Goal: Transaction & Acquisition: Purchase product/service

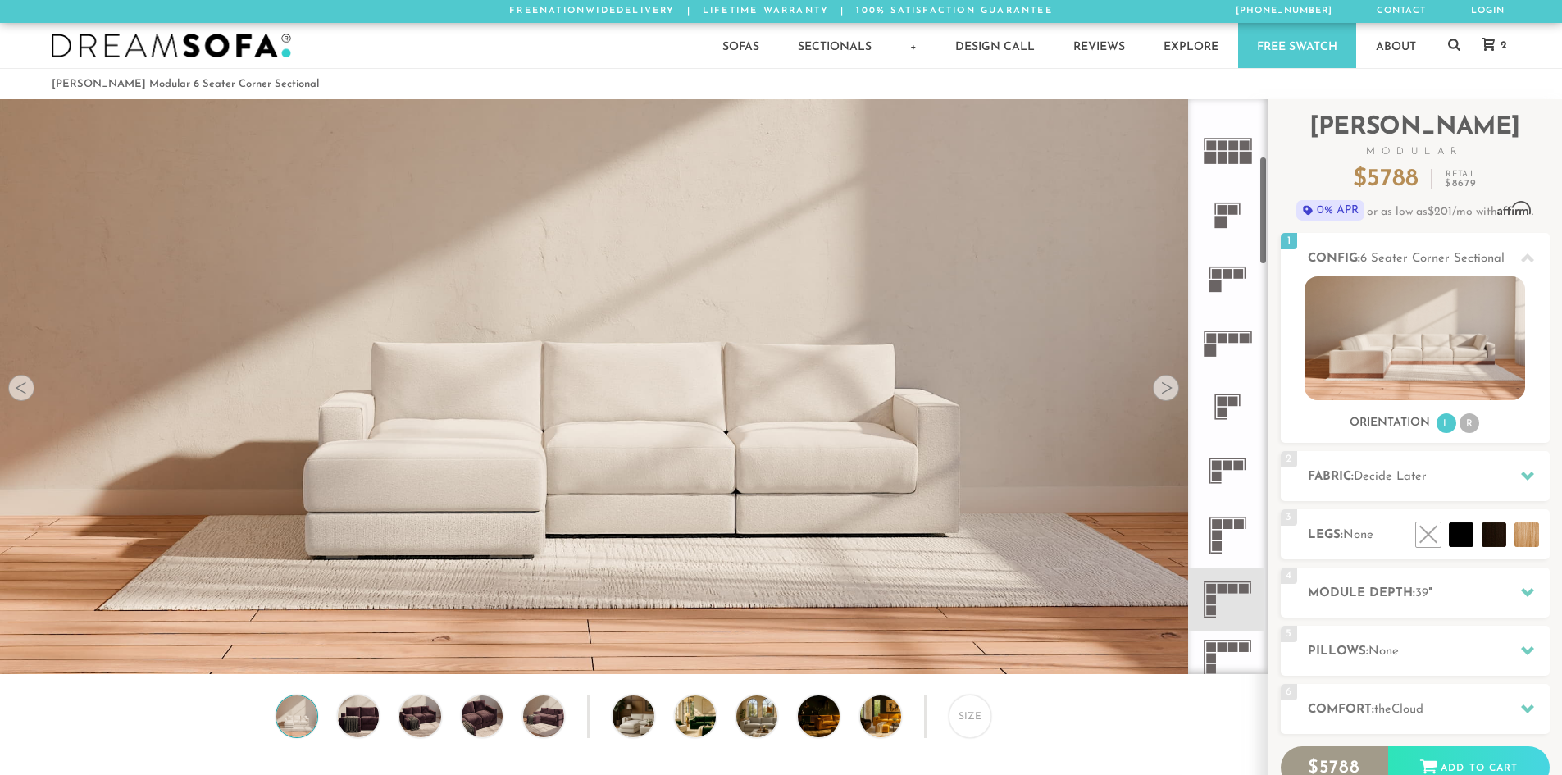
click at [1232, 523] on rect at bounding box center [1229, 524] width 10 height 10
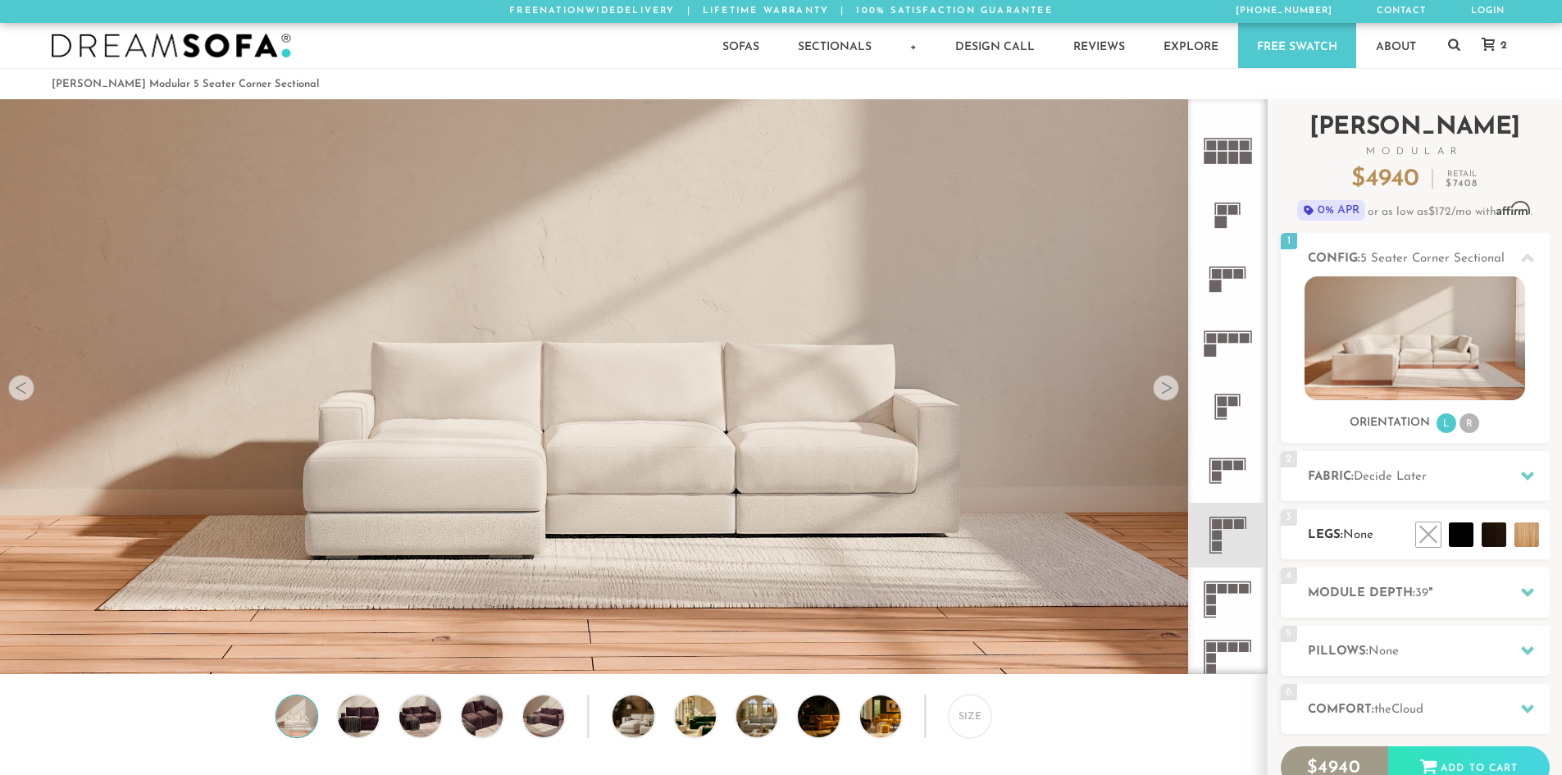
click at [1366, 529] on h2 "Legs: None" at bounding box center [1429, 535] width 242 height 19
click at [1489, 531] on li at bounding box center [1457, 498] width 98 height 98
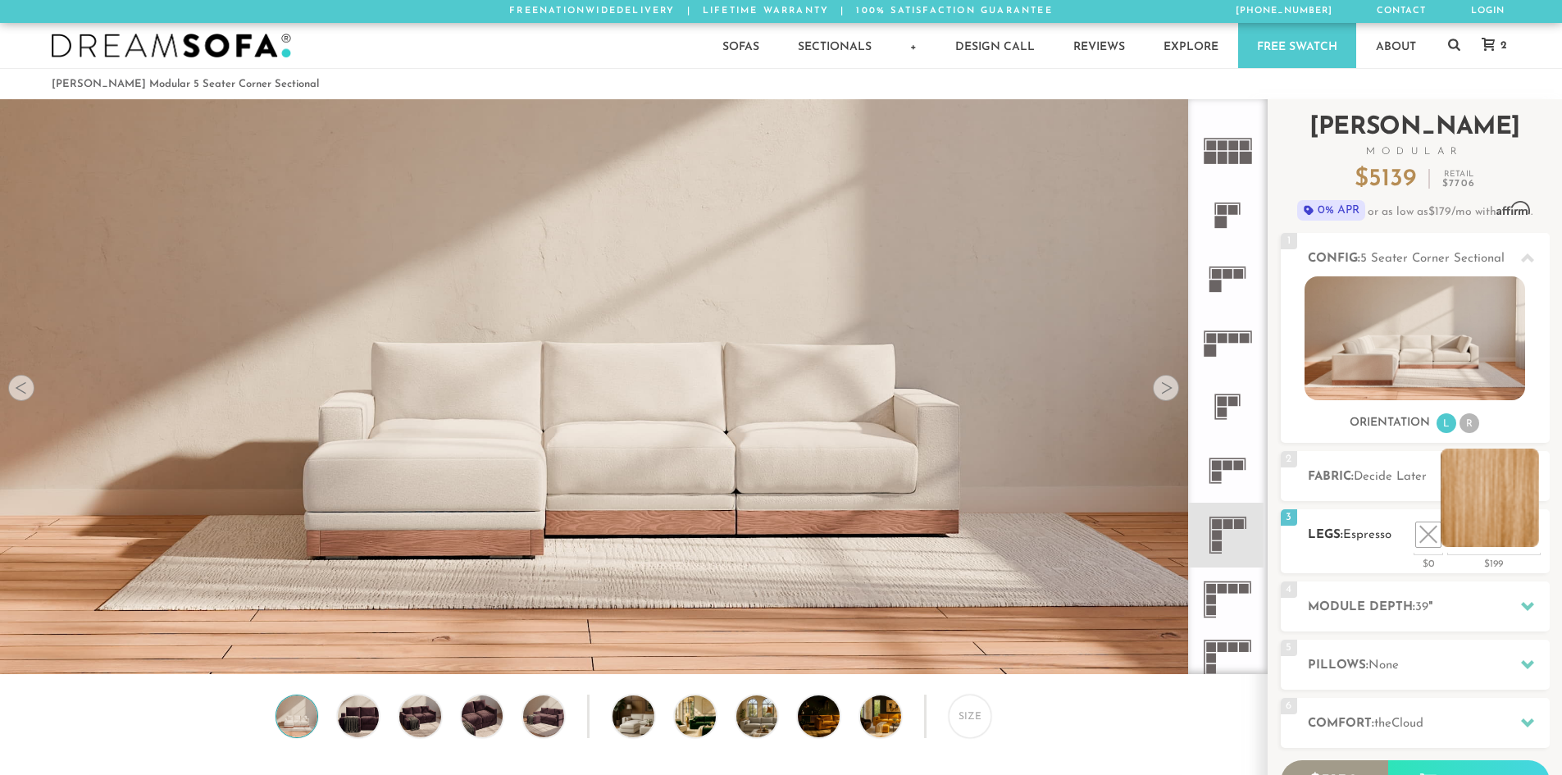
click at [1526, 545] on li at bounding box center [1490, 498] width 98 height 98
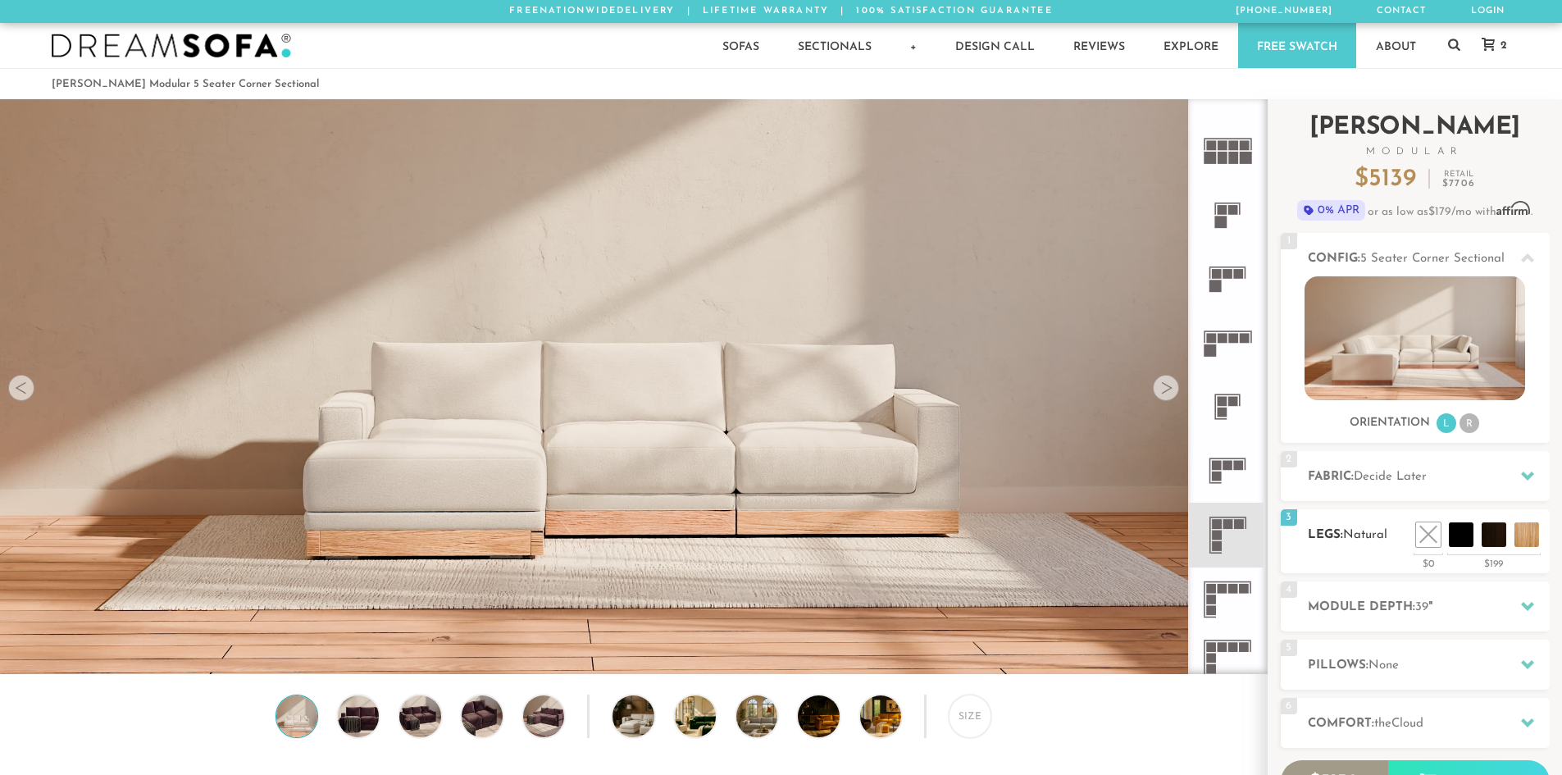
click at [1454, 549] on div "3 Legs: Natural $0 $199 Nailheads:" at bounding box center [1415, 541] width 269 height 64
click at [1467, 534] on li at bounding box center [1424, 498] width 98 height 98
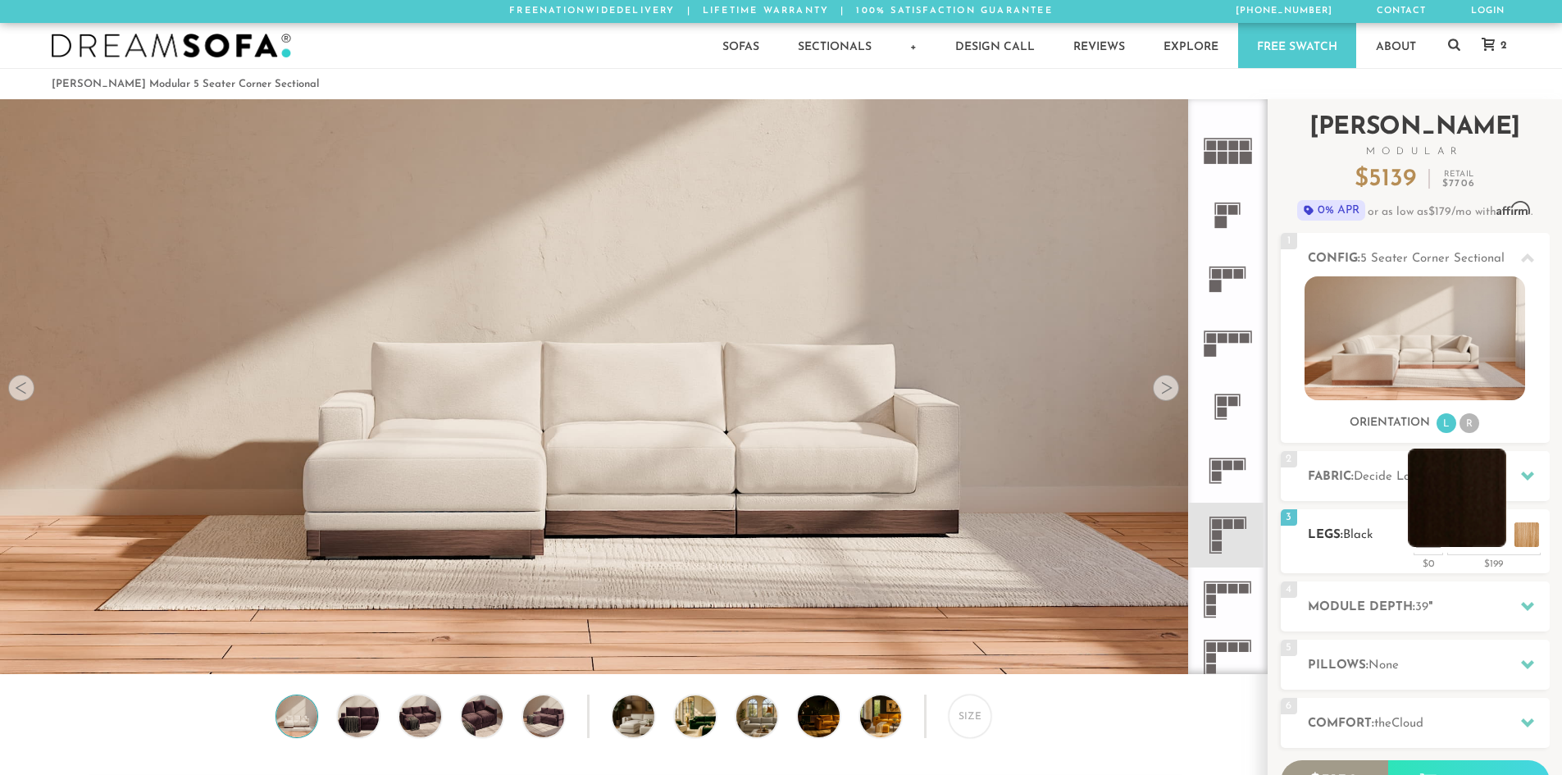
click at [1486, 538] on li at bounding box center [1457, 498] width 98 height 98
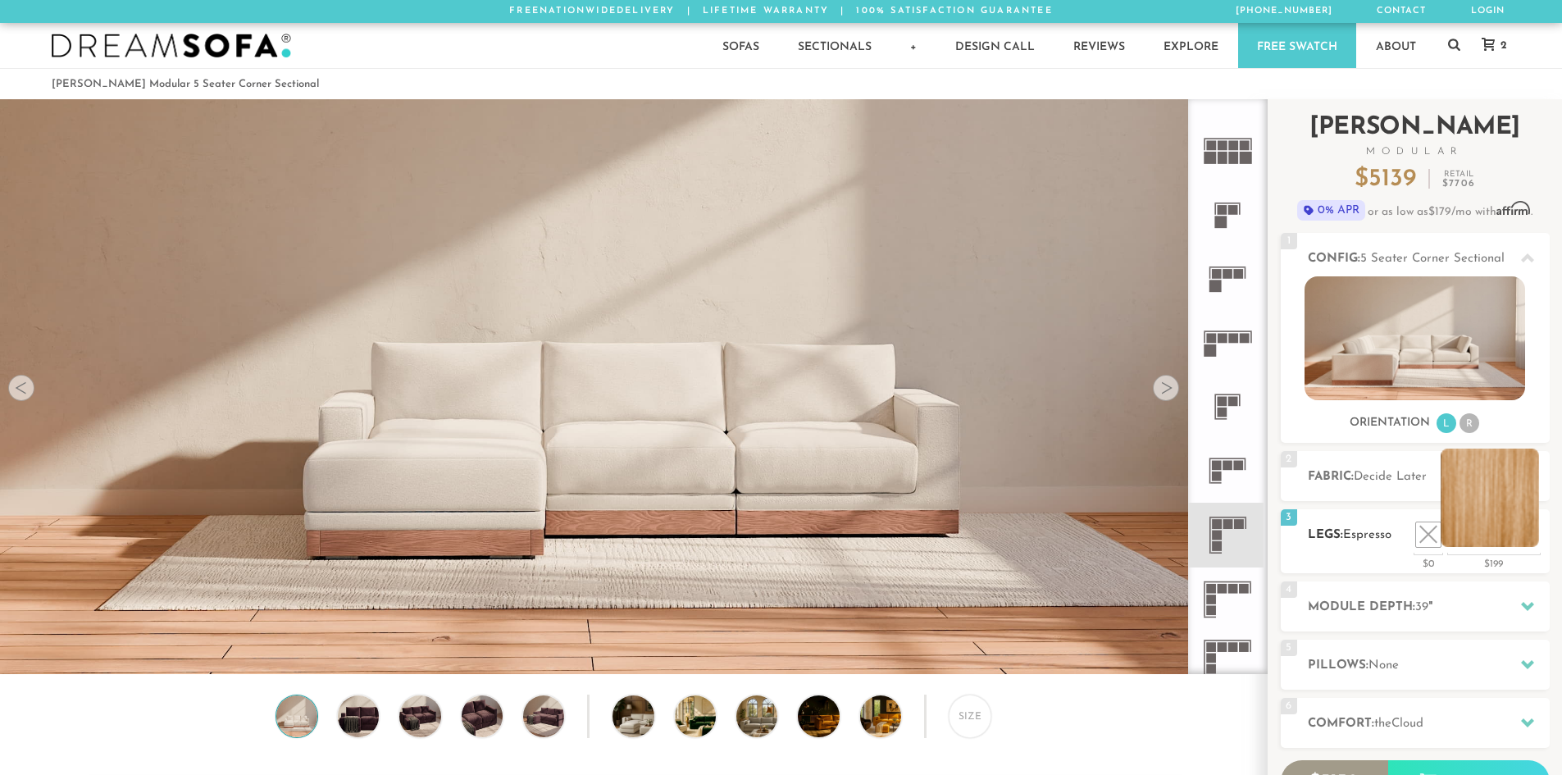
drag, startPoint x: 1397, startPoint y: 547, endPoint x: 1517, endPoint y: 547, distance: 119.7
click at [1422, 547] on div "3 Legs: Espresso $0 $199 Nailheads:" at bounding box center [1415, 541] width 269 height 64
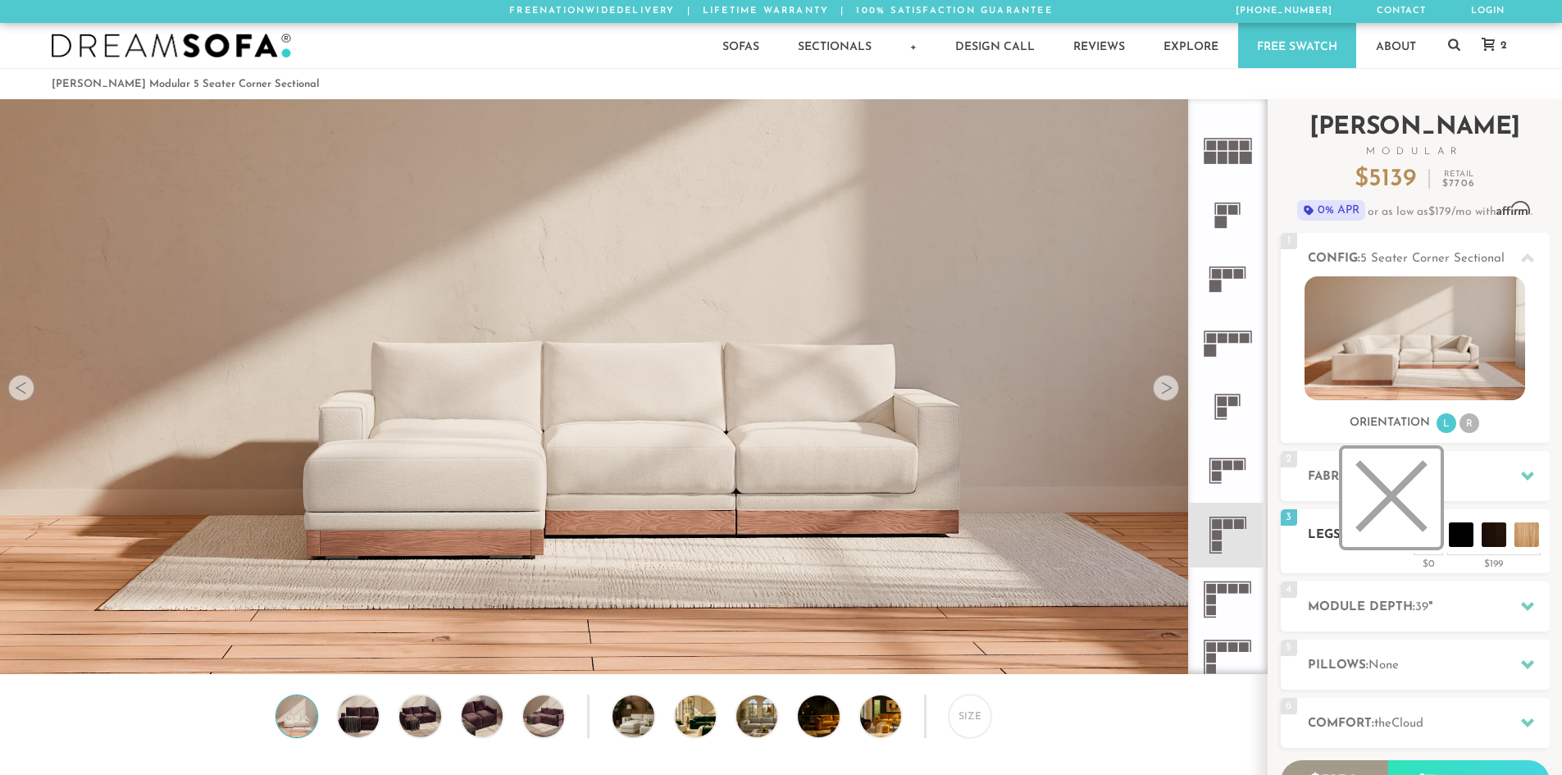
click at [1425, 539] on li at bounding box center [1392, 498] width 98 height 98
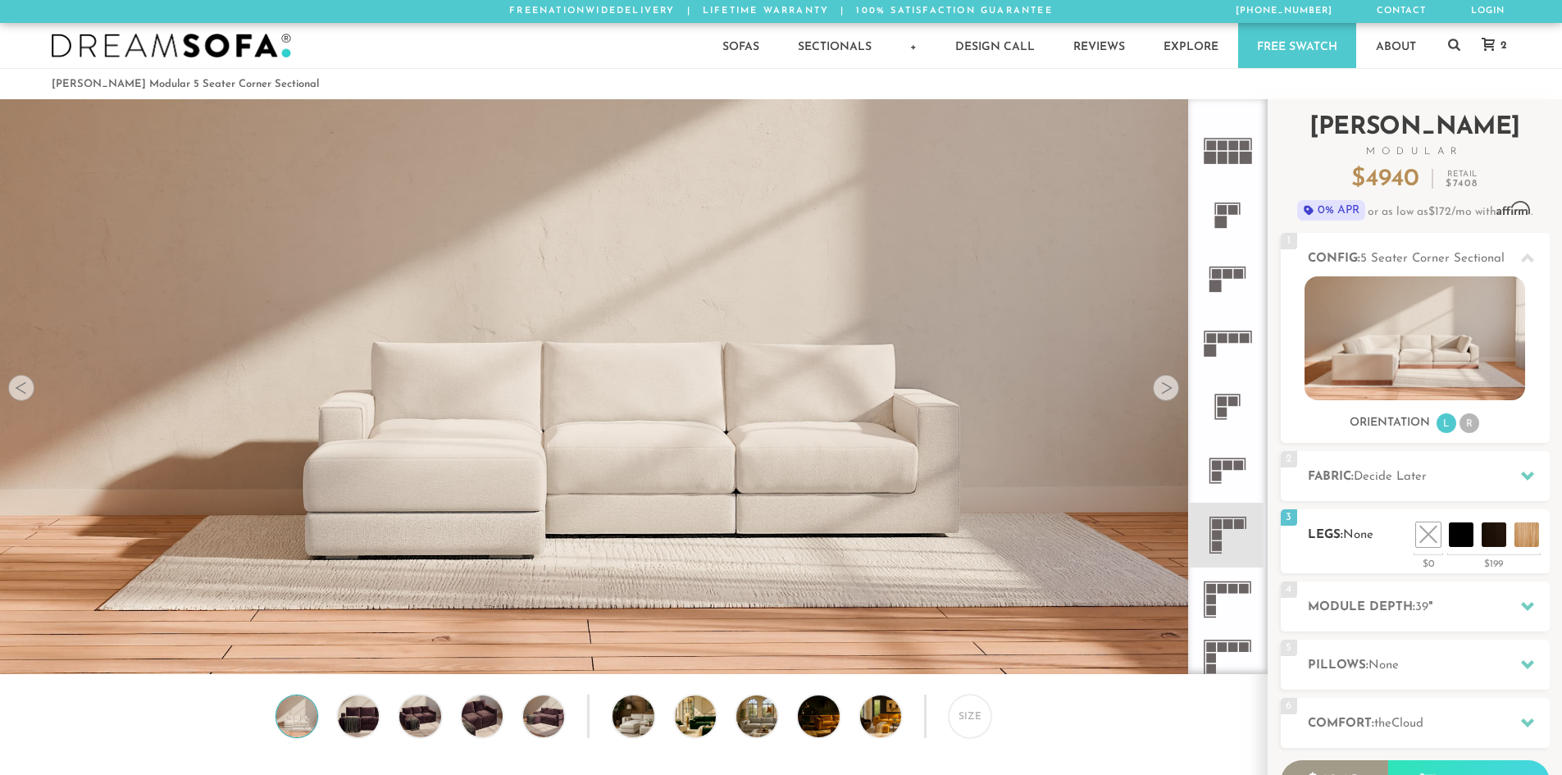
click at [1477, 536] on ul at bounding box center [1477, 534] width 131 height 25
click at [1489, 535] on li at bounding box center [1457, 498] width 98 height 98
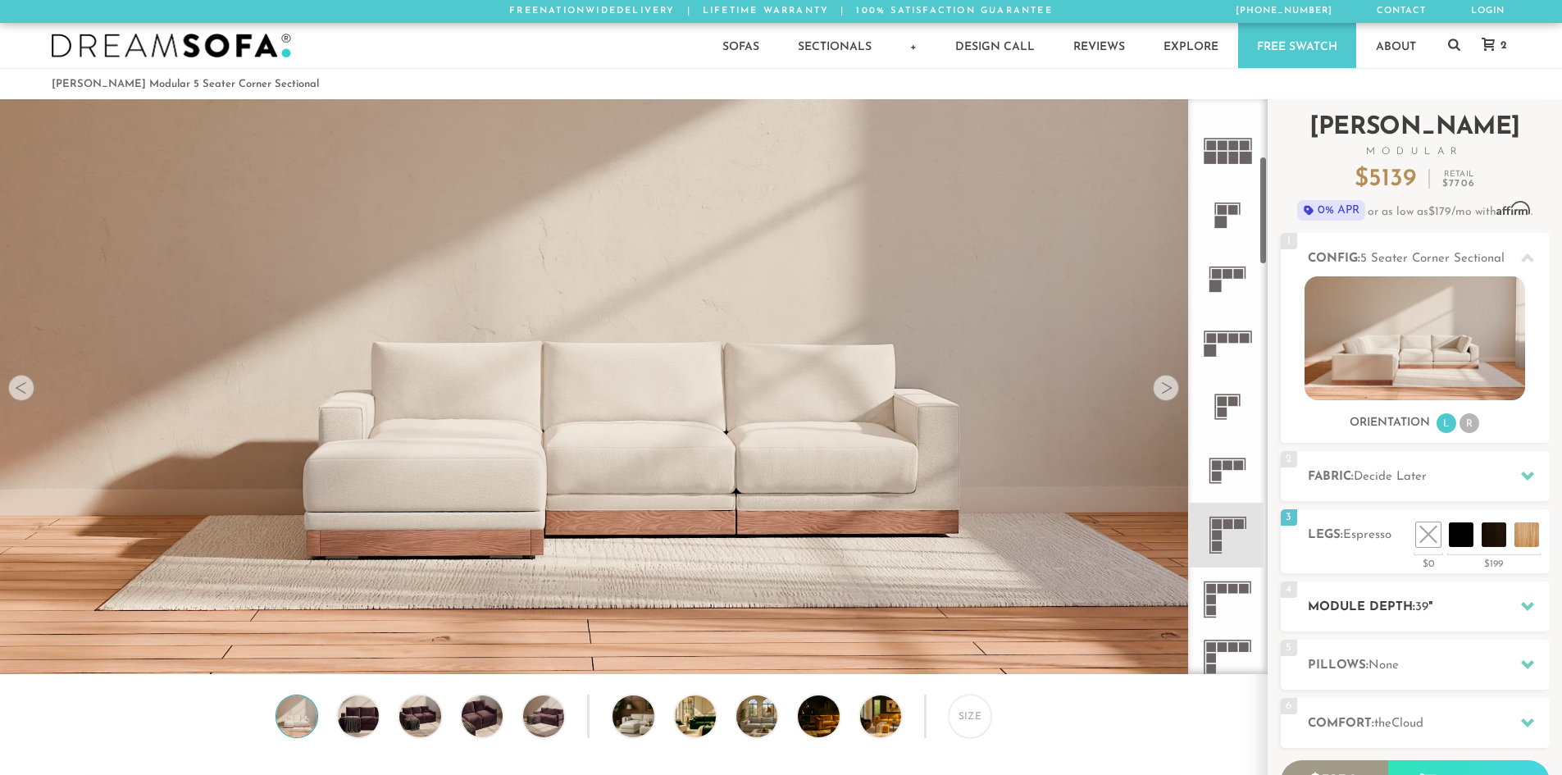
click at [1413, 611] on h2 "Module Depth: 39 "" at bounding box center [1429, 607] width 242 height 19
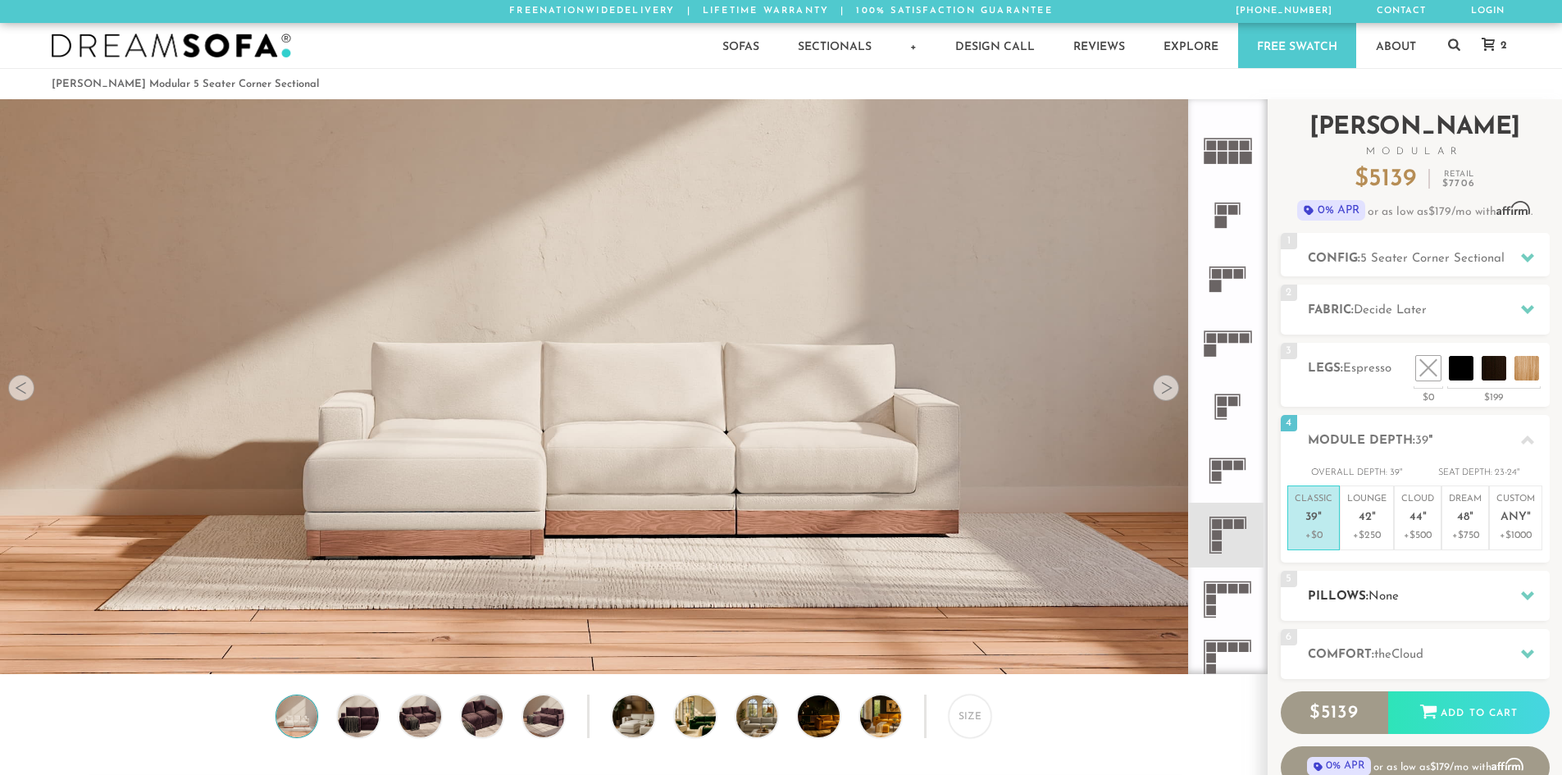
click at [1330, 588] on h2 "Pillows: None" at bounding box center [1429, 596] width 242 height 19
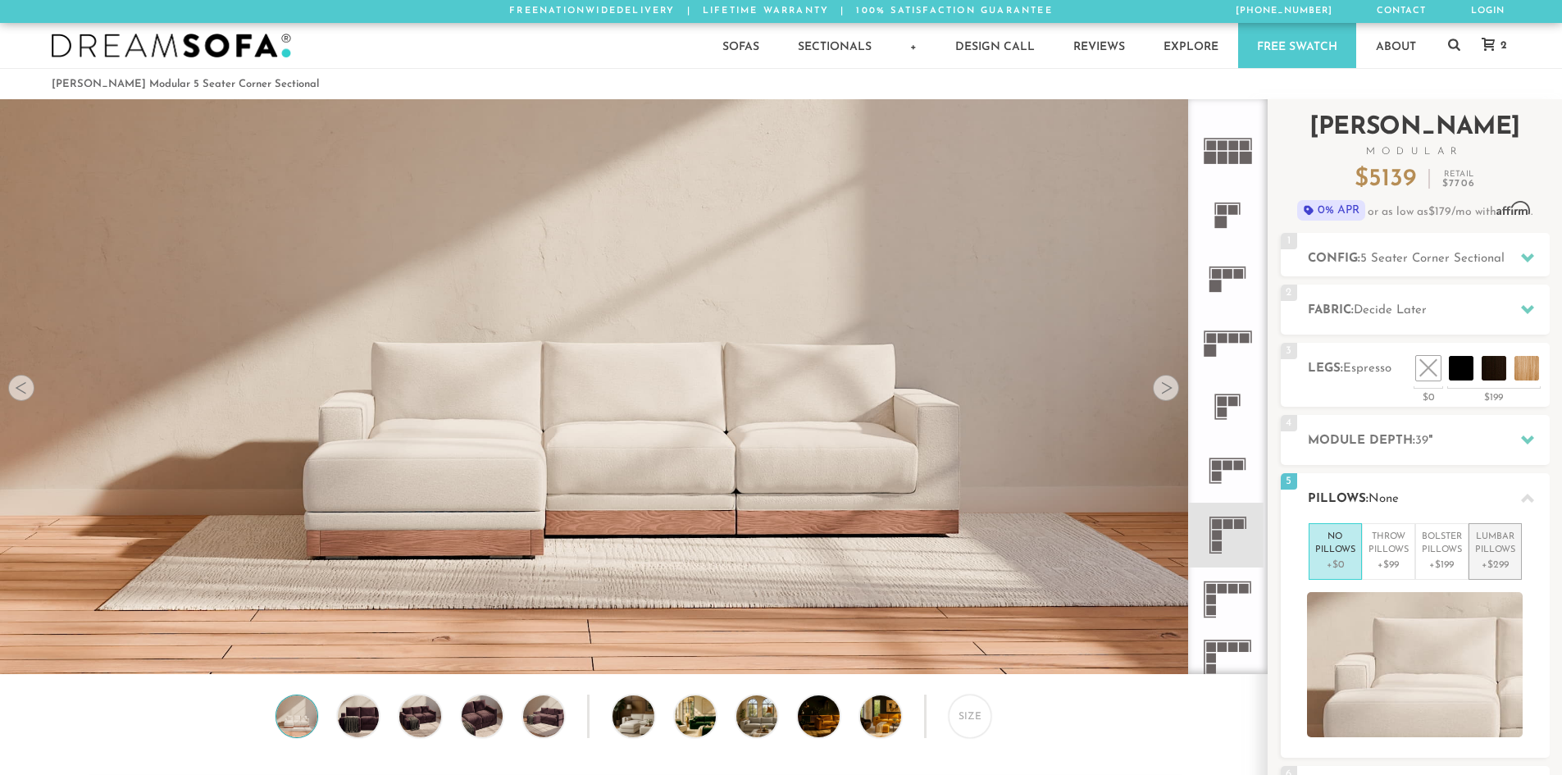
click at [1471, 551] on li "Lumbar Pillows +$299" at bounding box center [1495, 551] width 53 height 57
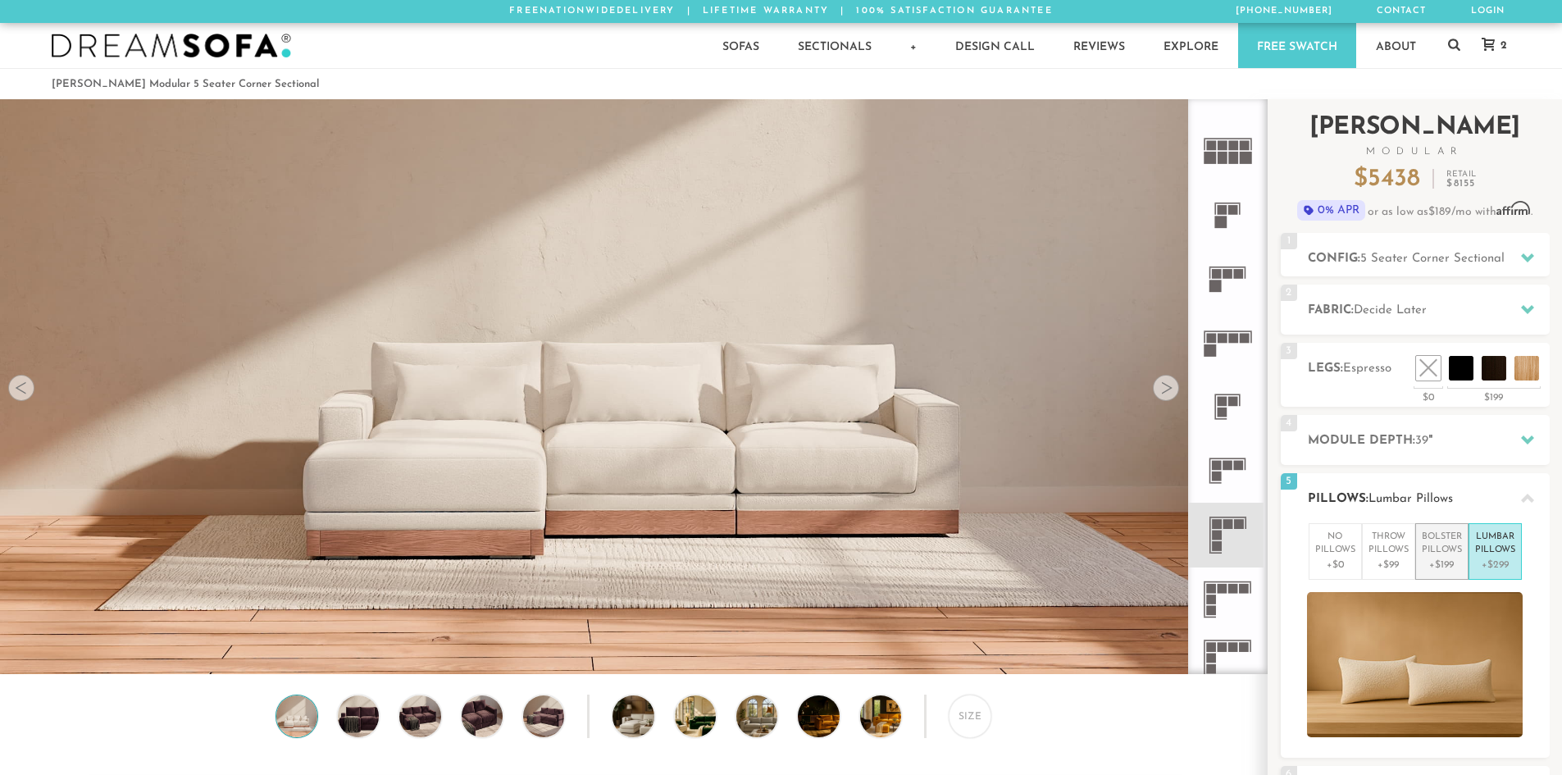
click at [1425, 556] on p "Bolster Pillows" at bounding box center [1442, 544] width 40 height 27
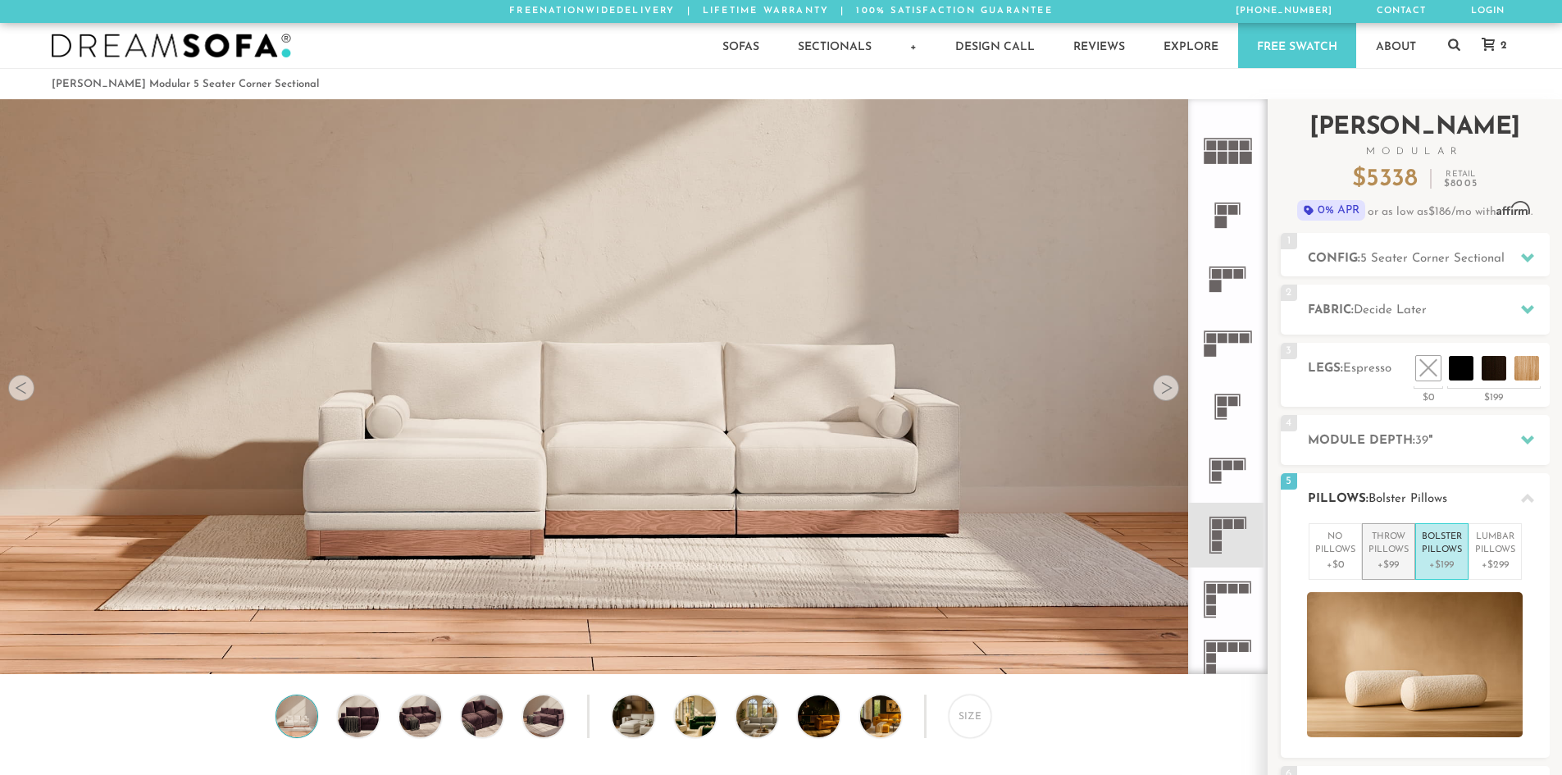
click at [1393, 553] on p "Throw Pillows" at bounding box center [1389, 544] width 40 height 27
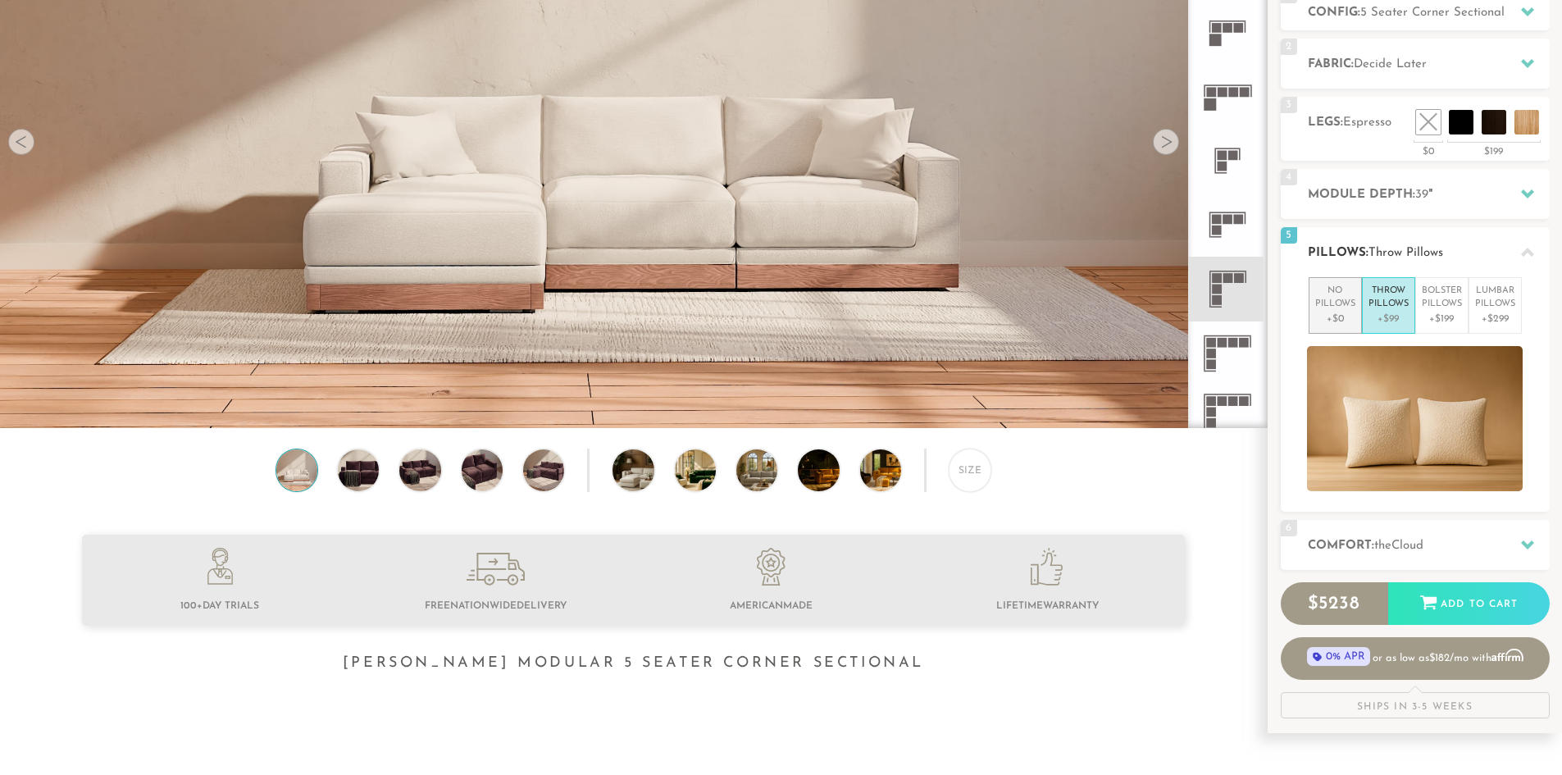
click at [1321, 294] on p "No Pillows" at bounding box center [1336, 298] width 40 height 27
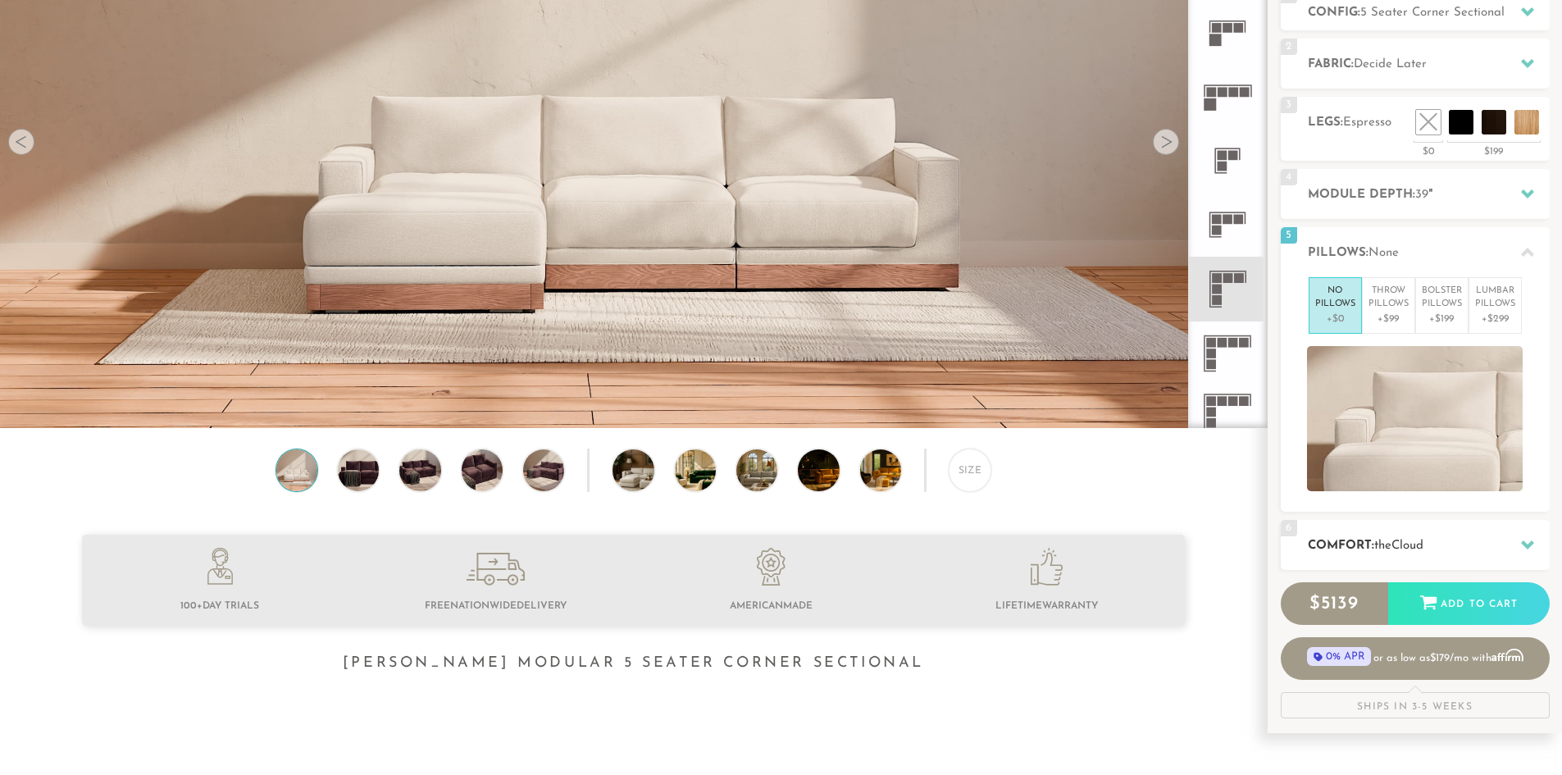
click at [1352, 537] on h2 "Comfort: the Cloud" at bounding box center [1429, 545] width 242 height 19
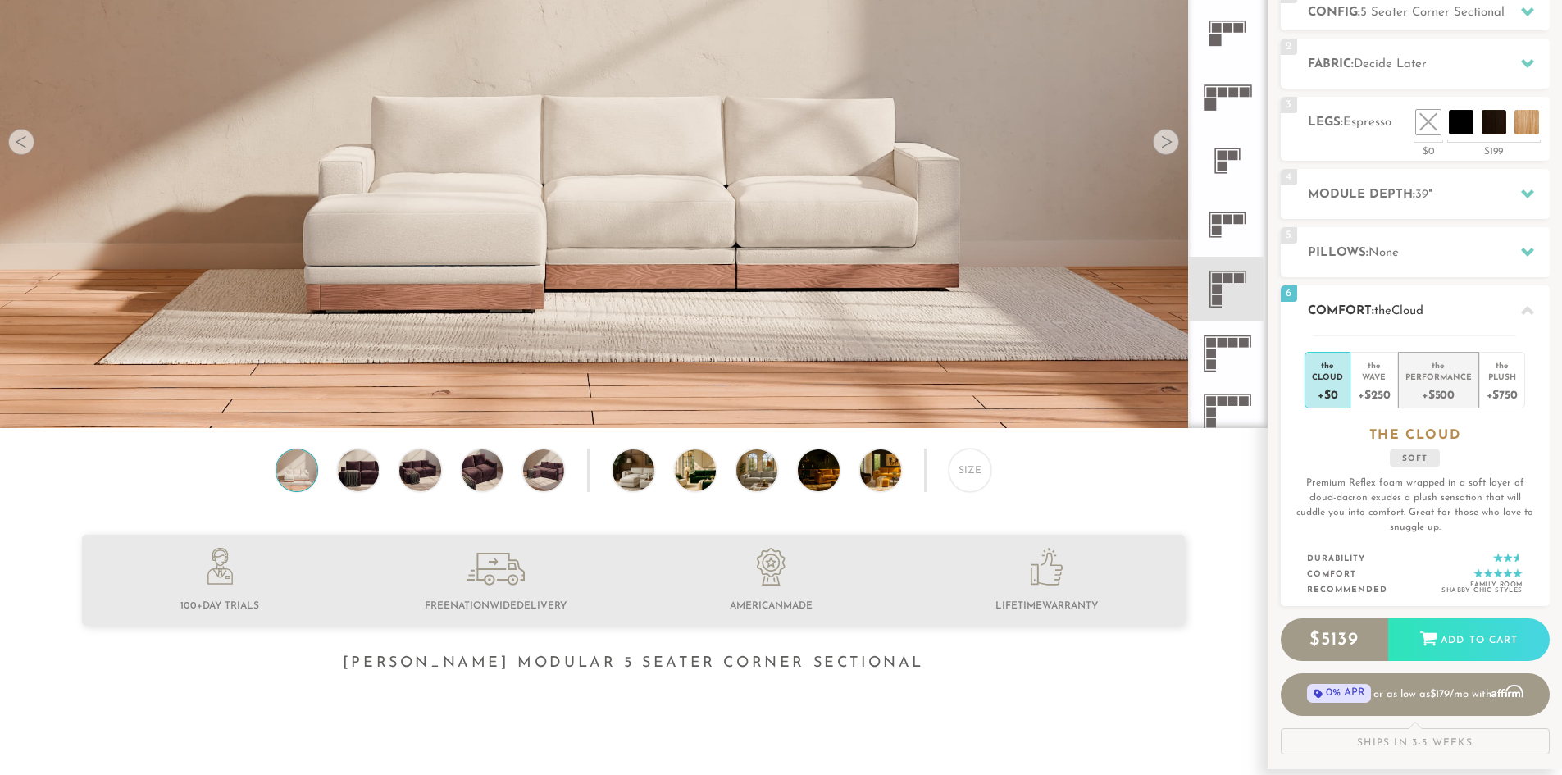
click at [1445, 391] on div "+$500" at bounding box center [1439, 394] width 66 height 24
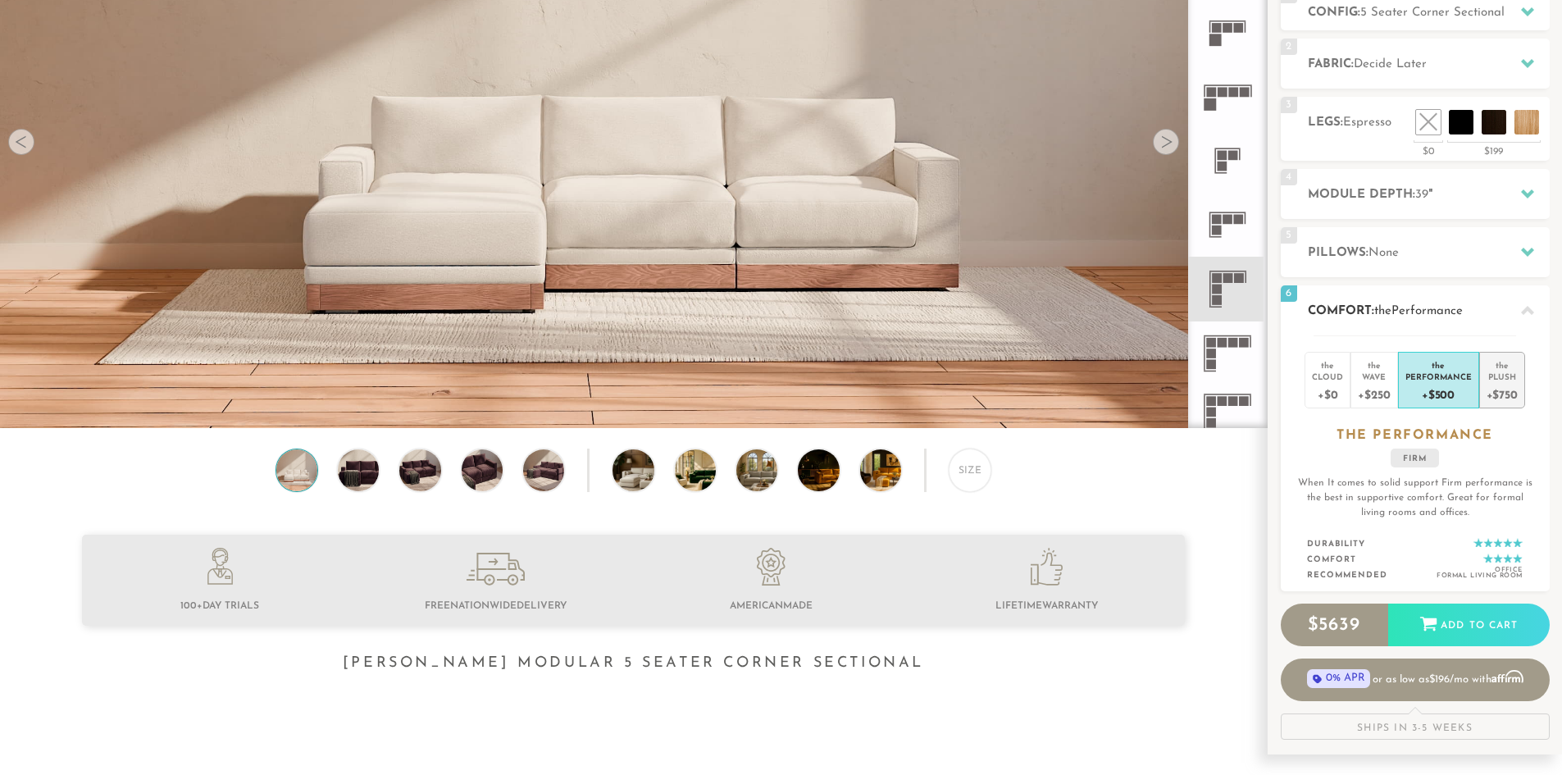
click at [1498, 382] on div "+$750" at bounding box center [1502, 394] width 31 height 24
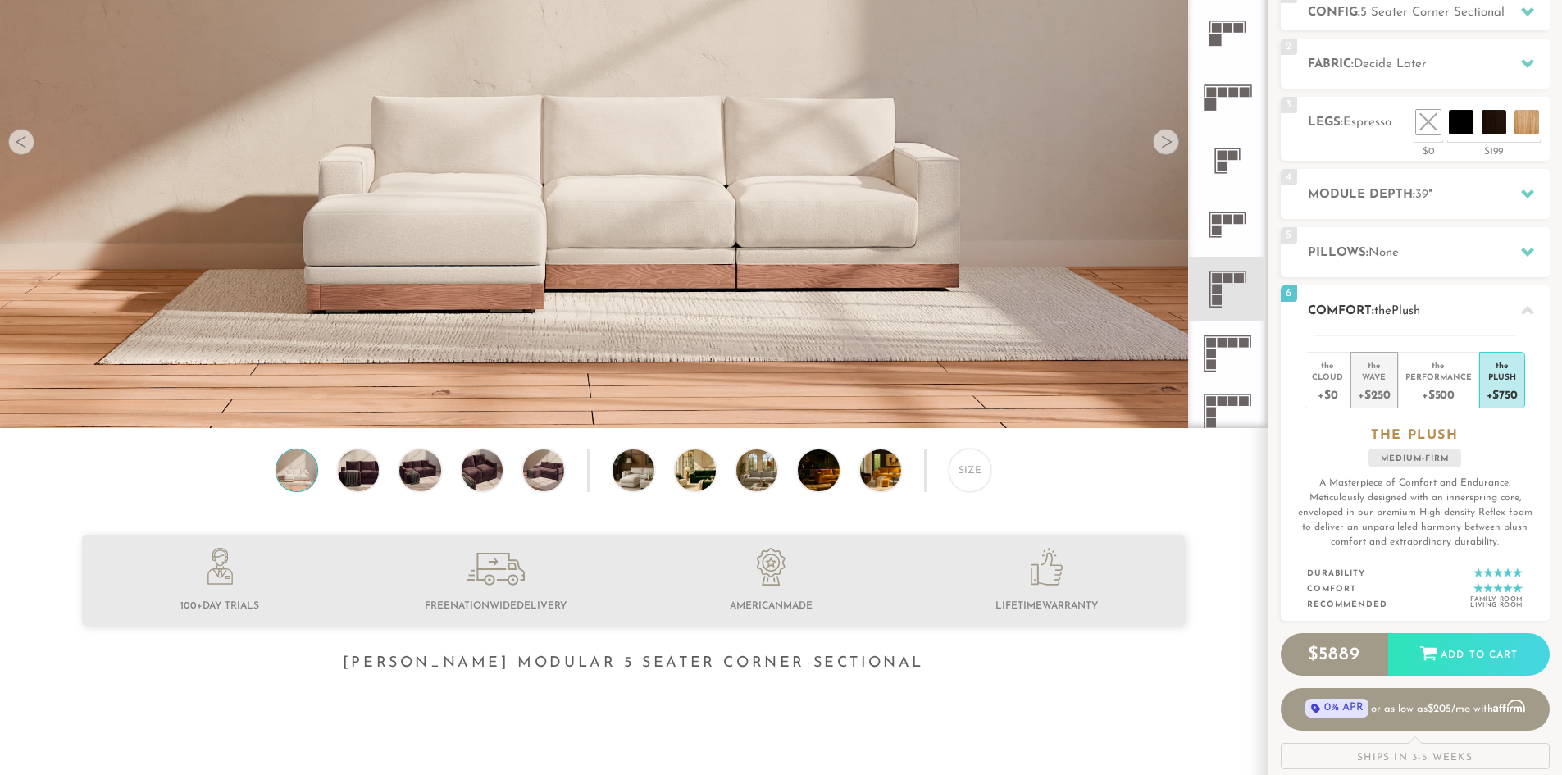
click at [1371, 377] on div "Wave" at bounding box center [1374, 376] width 32 height 11
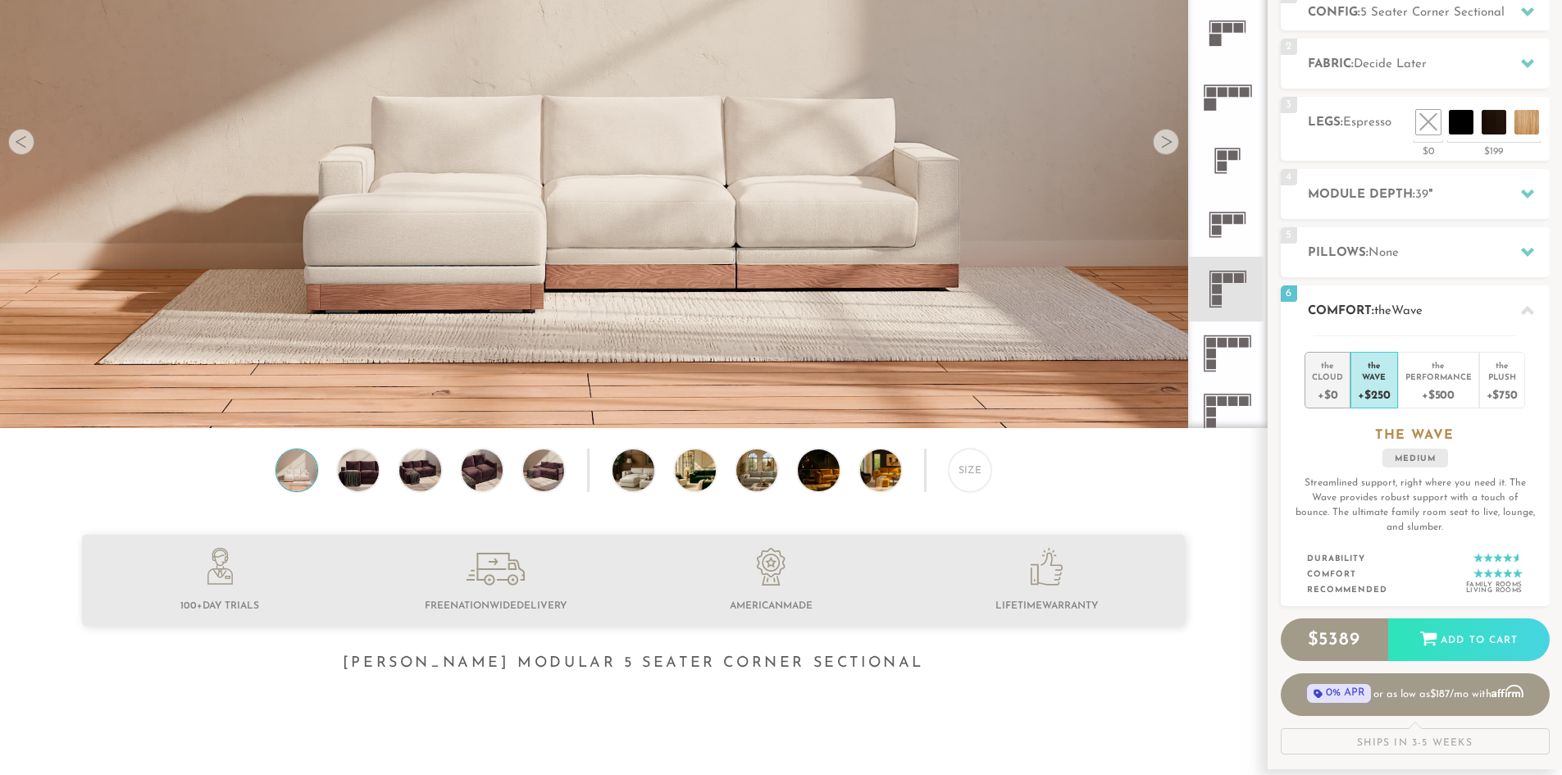
click at [1325, 375] on div "Cloud" at bounding box center [1327, 376] width 31 height 11
click at [1379, 377] on div "Wave" at bounding box center [1374, 376] width 32 height 11
click at [1379, 377] on li "the Wave +$250" at bounding box center [1374, 380] width 47 height 57
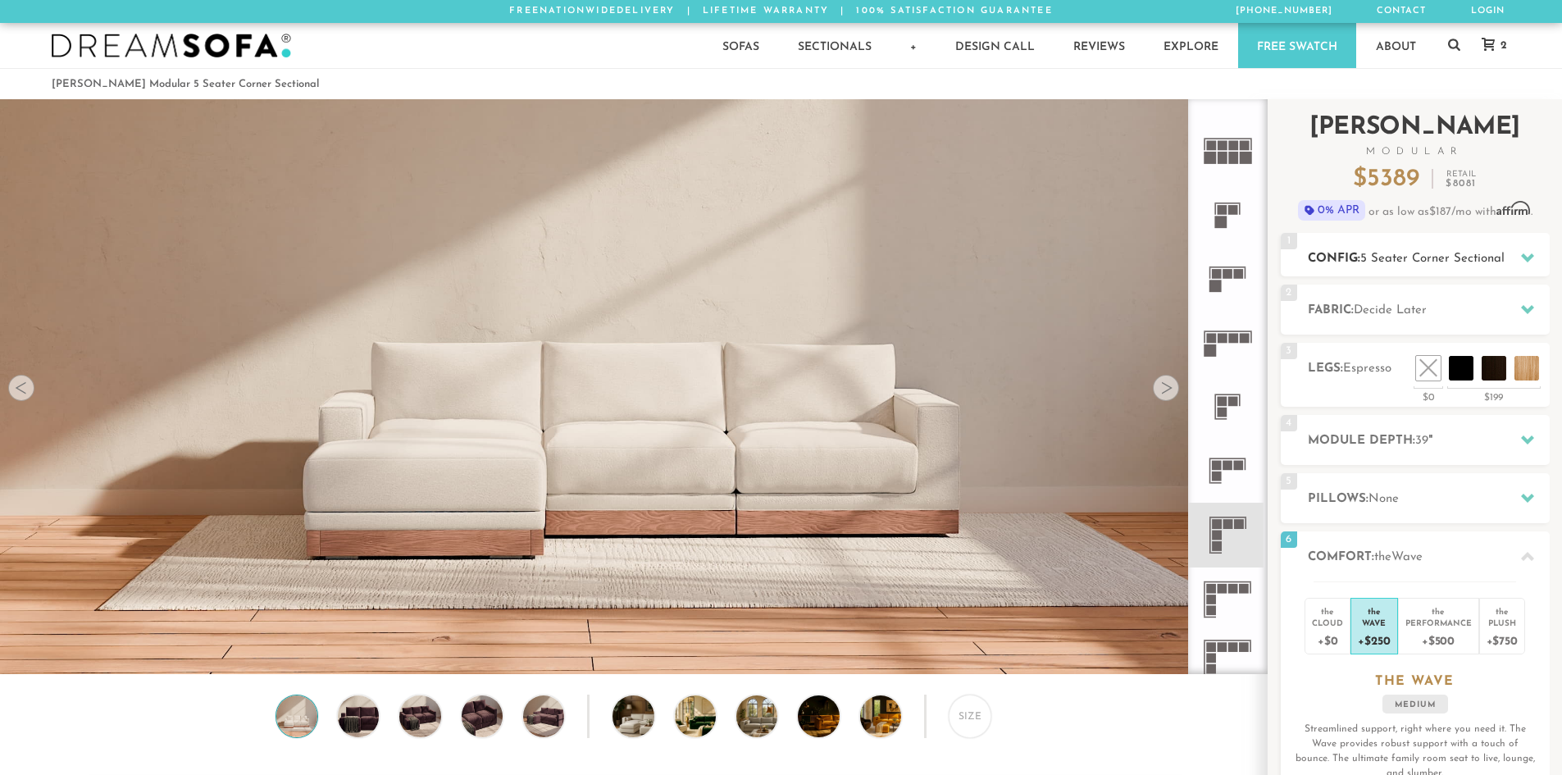
click at [1403, 249] on h2 "Config: 5 Seater Corner Sectional" at bounding box center [1429, 258] width 242 height 19
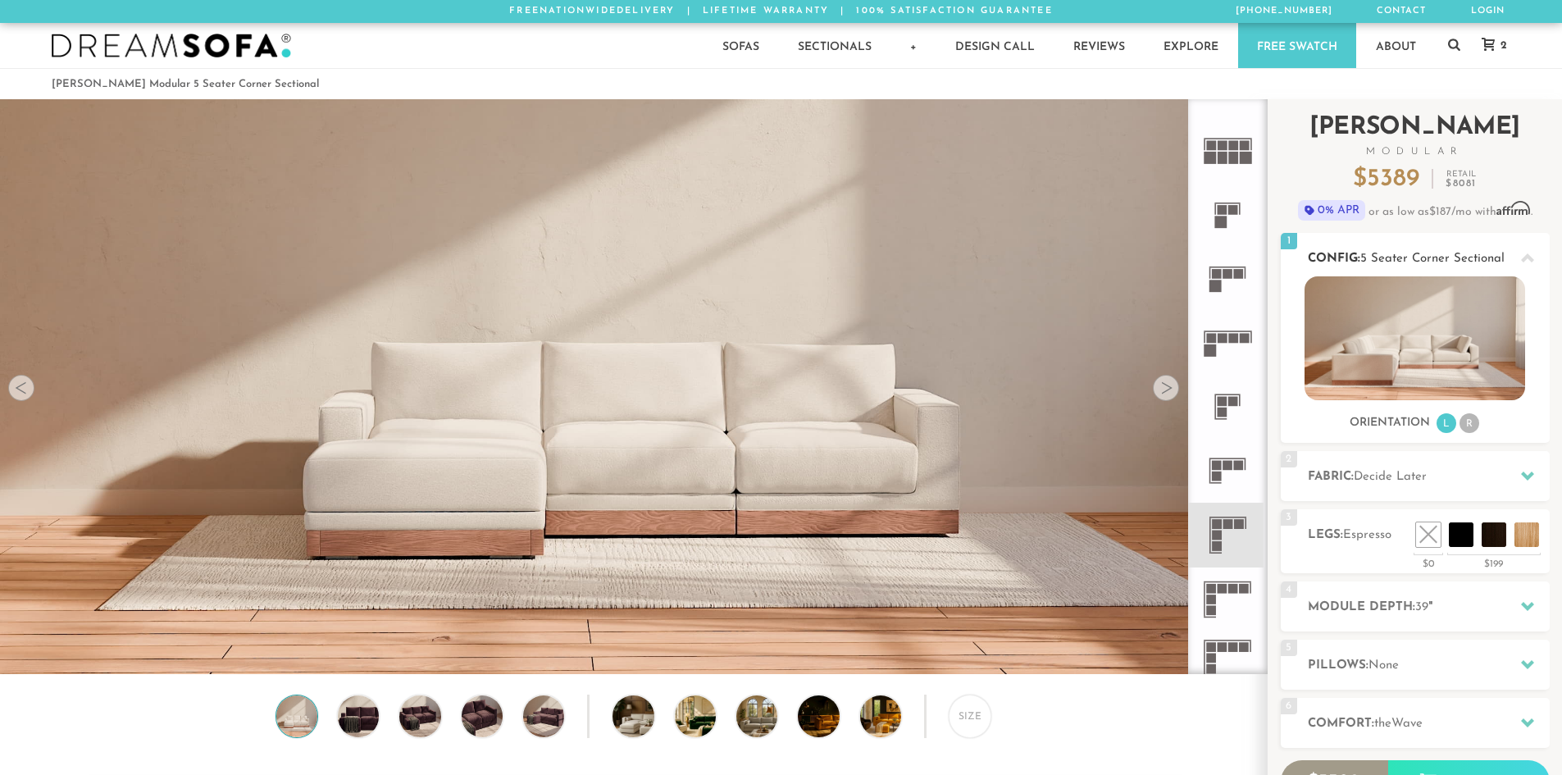
click at [1446, 427] on li "L" at bounding box center [1447, 423] width 20 height 20
click at [1473, 425] on li "R" at bounding box center [1470, 423] width 20 height 20
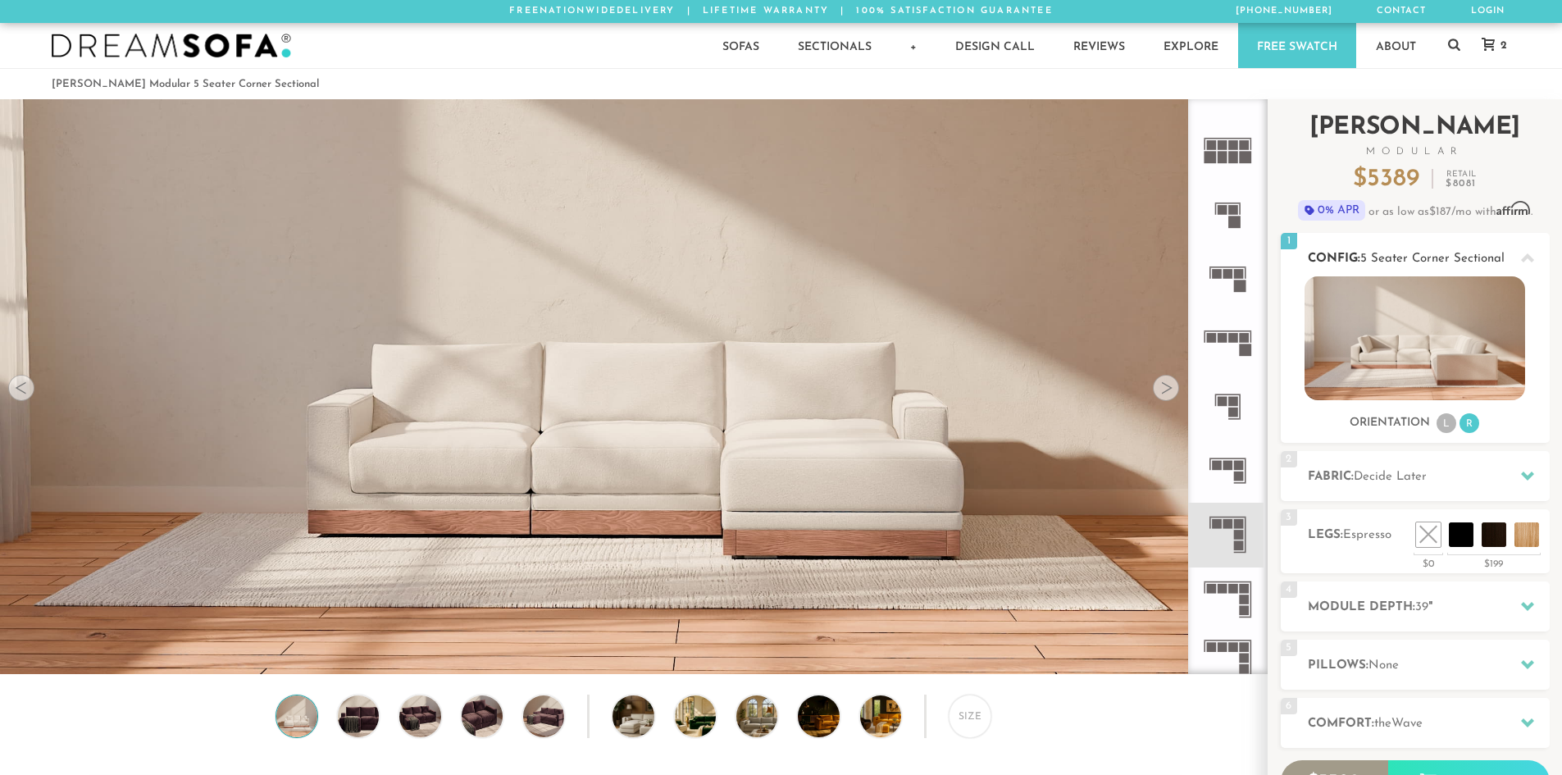
click at [1444, 422] on li "L" at bounding box center [1447, 423] width 20 height 20
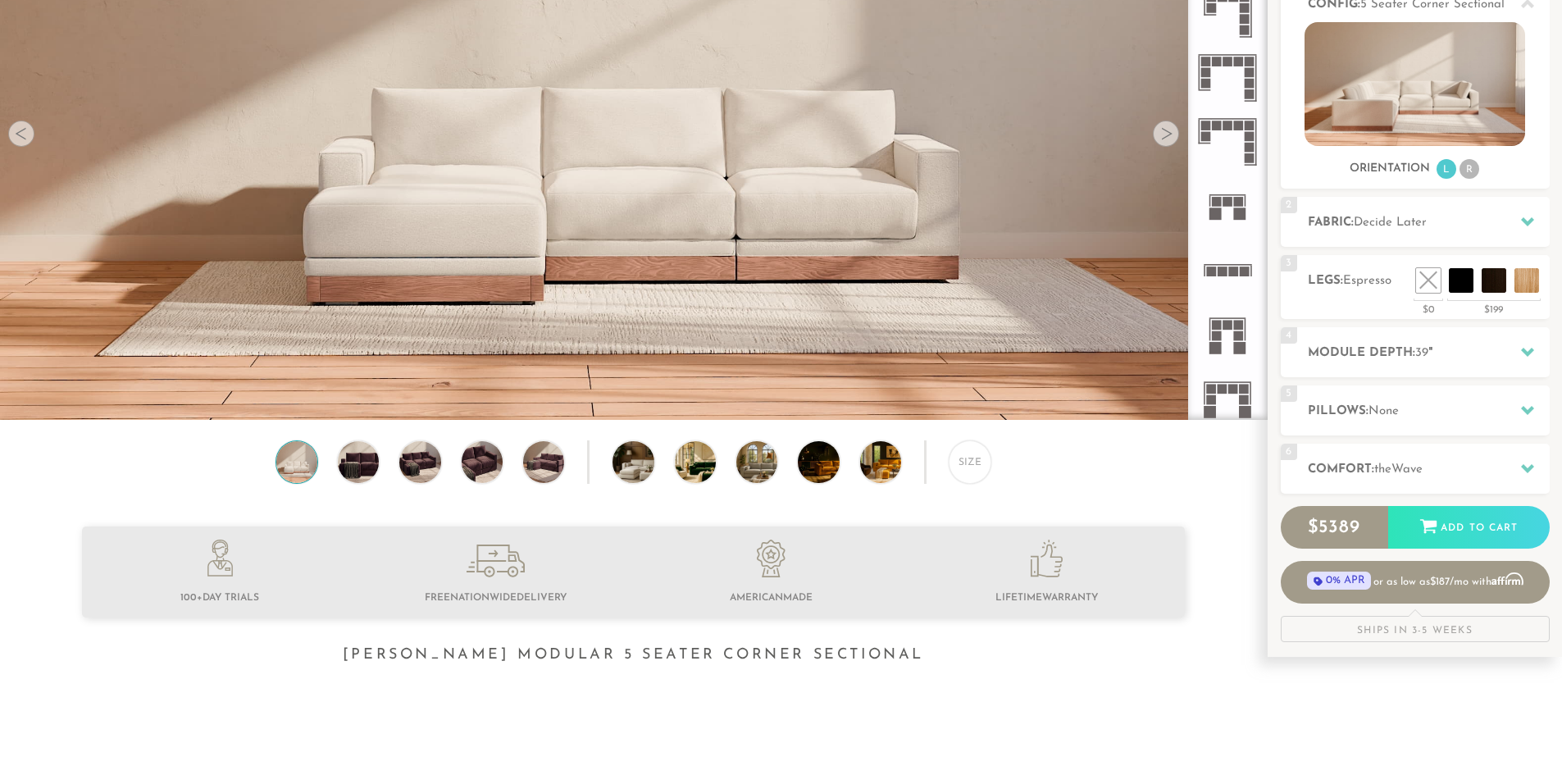
scroll to position [220, 0]
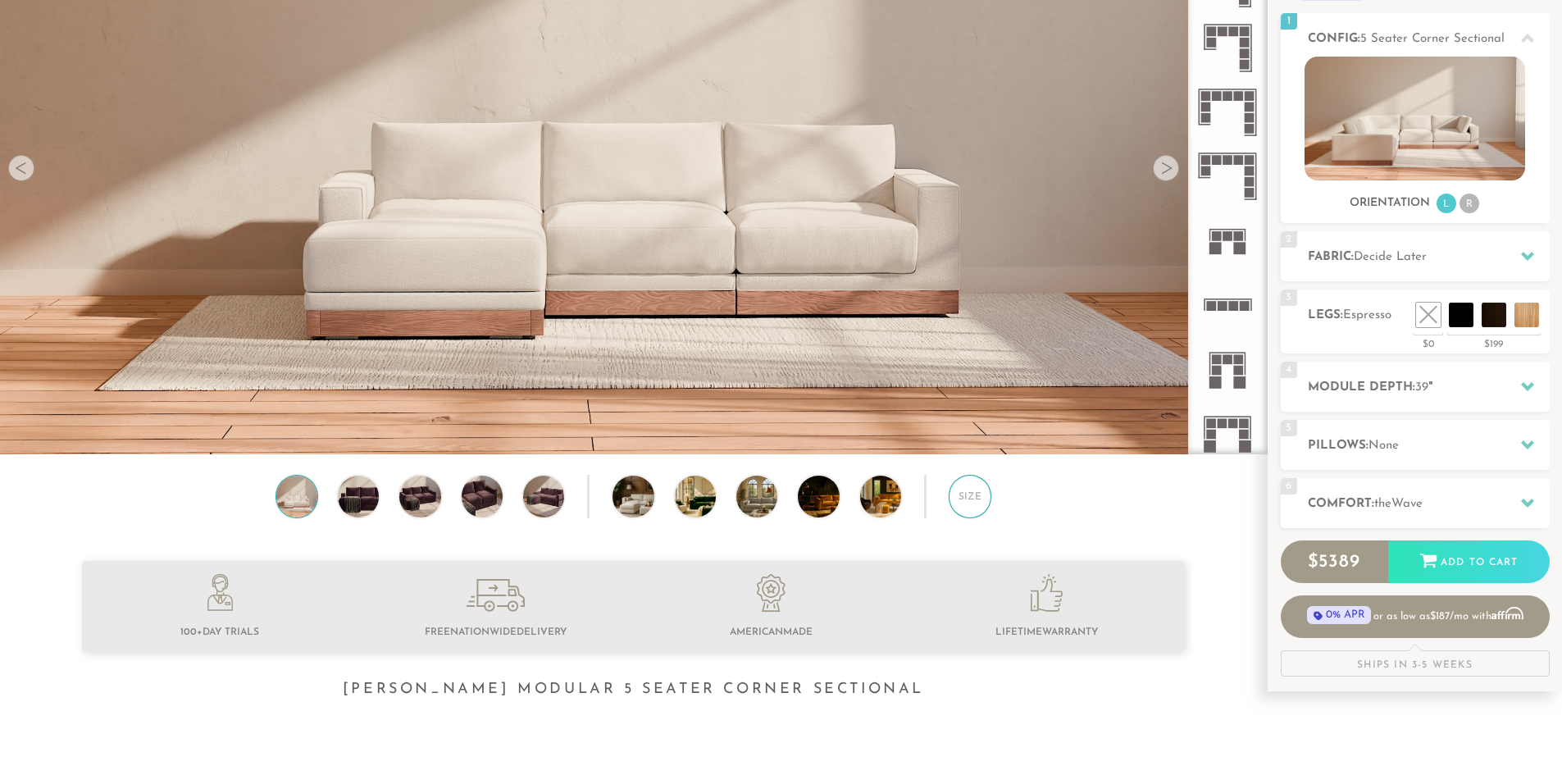
click at [970, 499] on div "Size" at bounding box center [970, 496] width 43 height 43
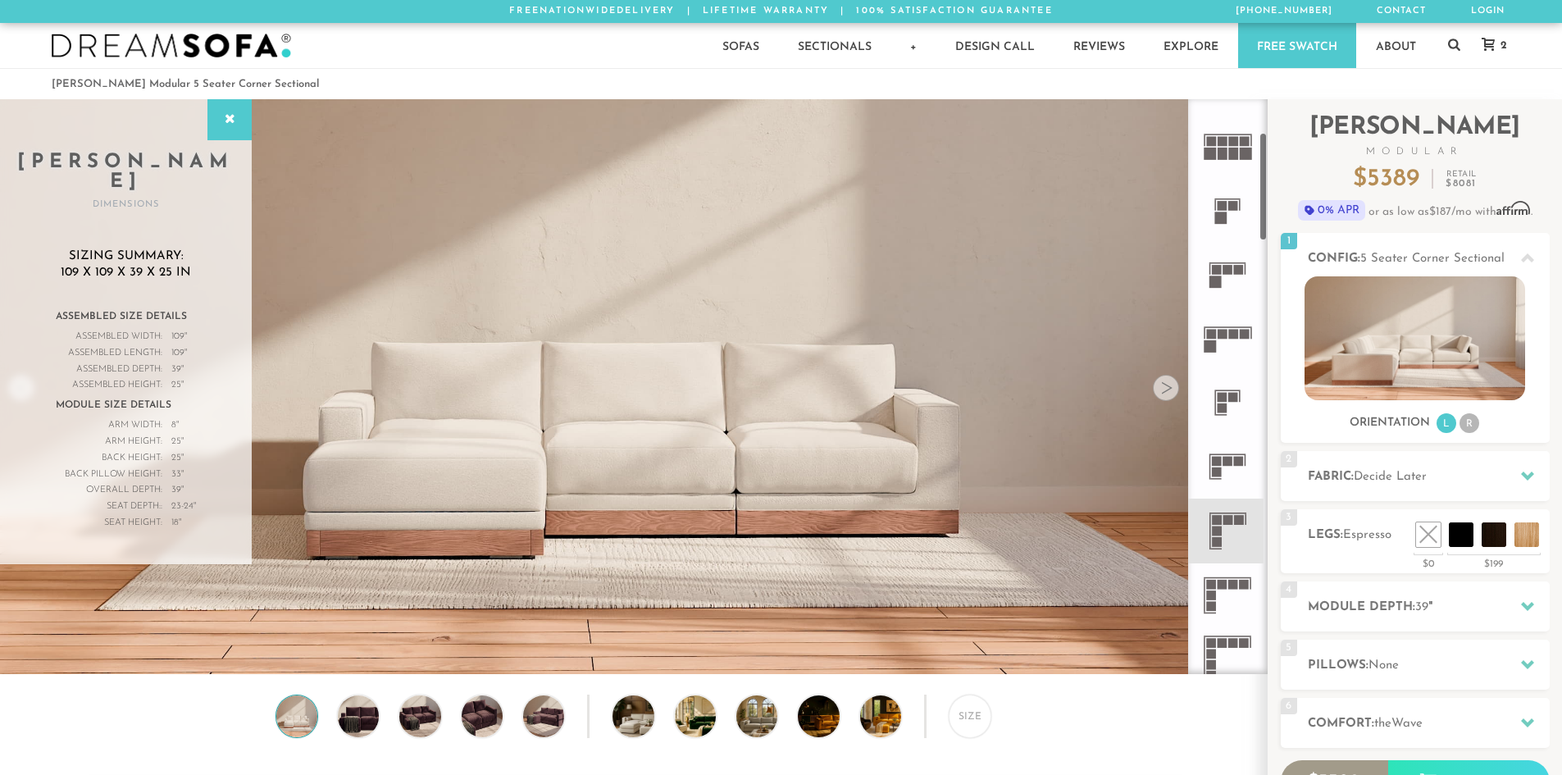
scroll to position [0, 0]
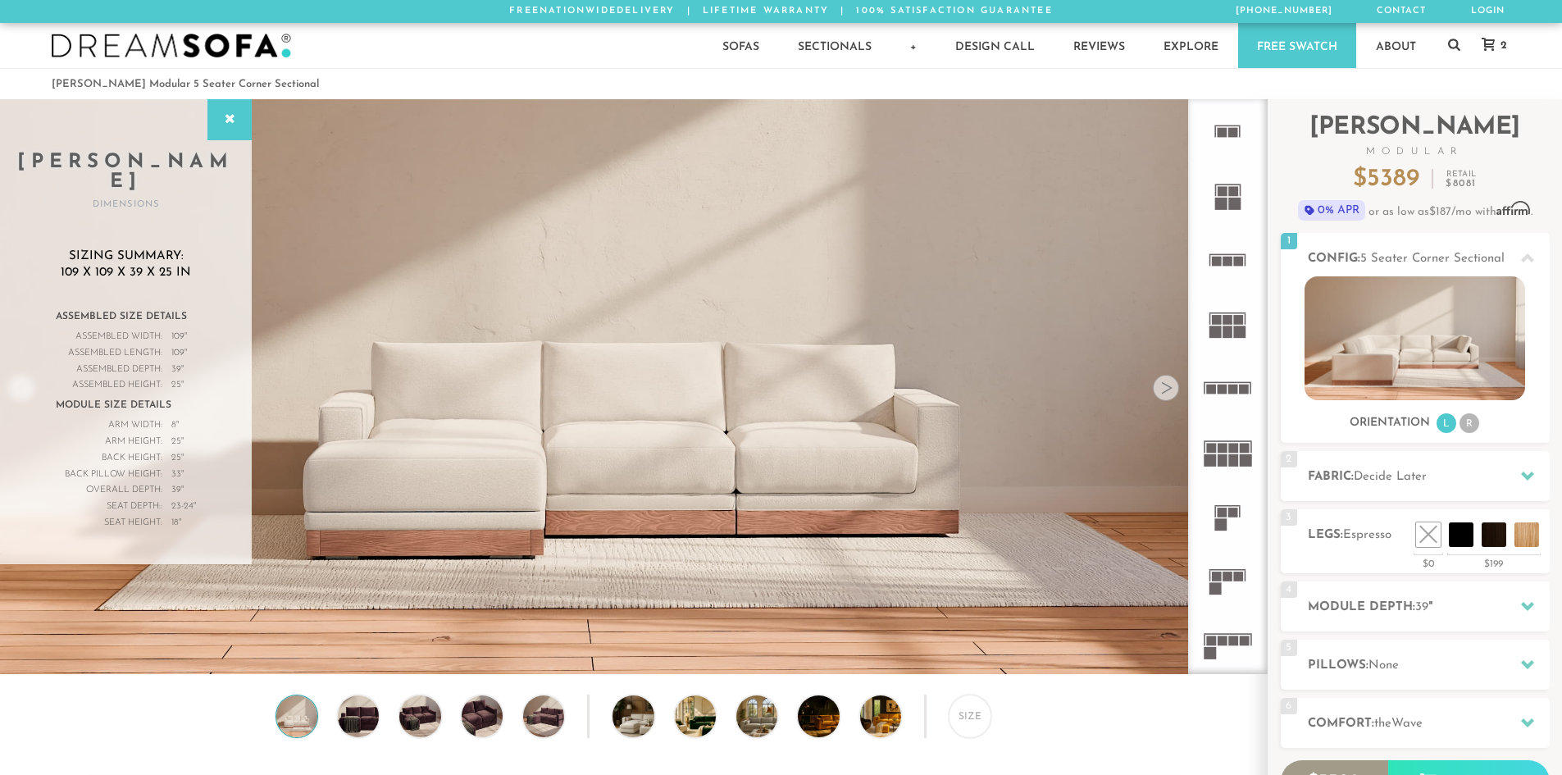
click at [1219, 511] on rect at bounding box center [1223, 513] width 10 height 10
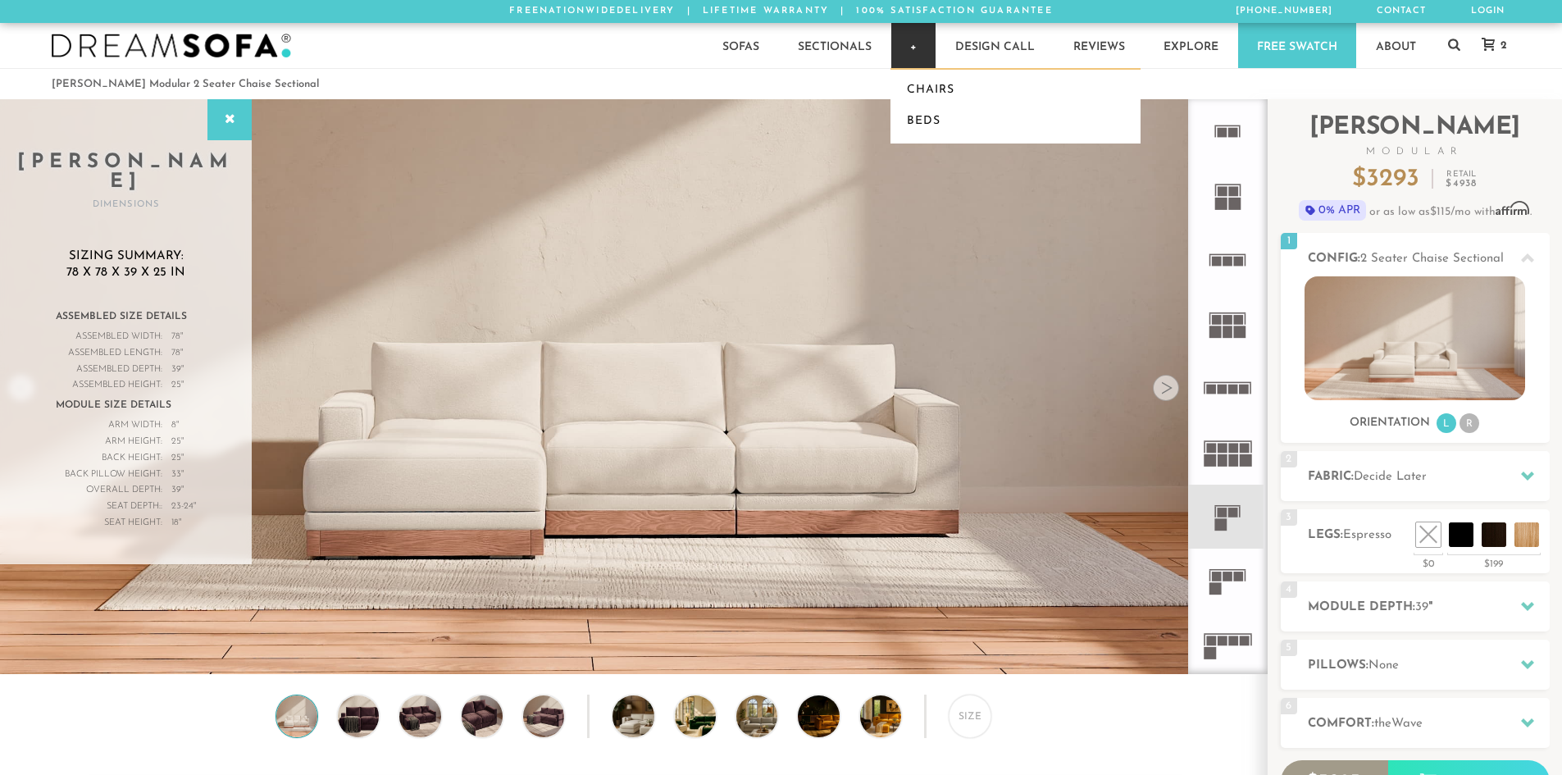
click at [913, 47] on link "+" at bounding box center [914, 45] width 44 height 45
